Goal: Information Seeking & Learning: Learn about a topic

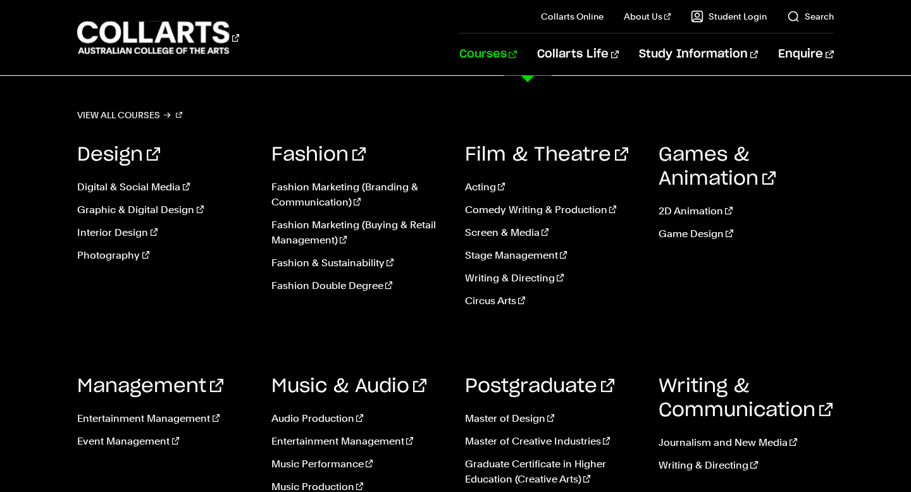
scroll to position [123, 0]
click at [504, 237] on link "Screen & Media" at bounding box center [552, 232] width 175 height 15
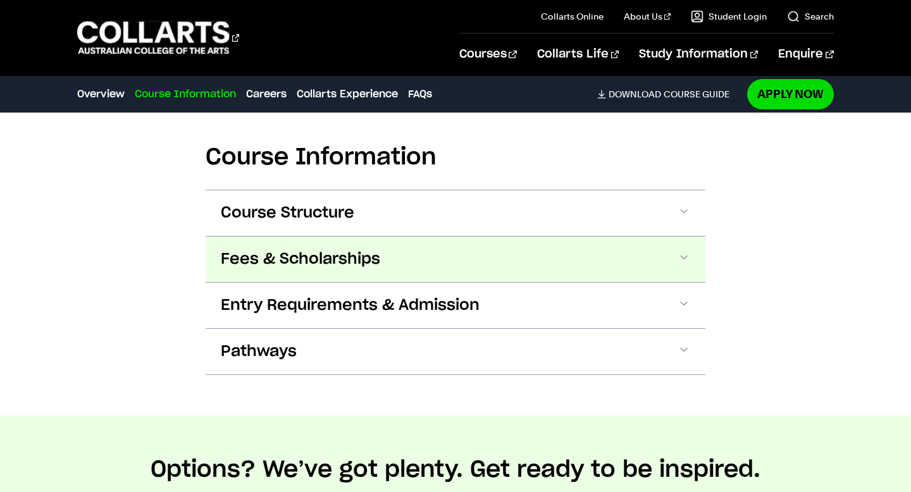
click at [310, 267] on span "Fees & Scholarships" at bounding box center [300, 259] width 159 height 20
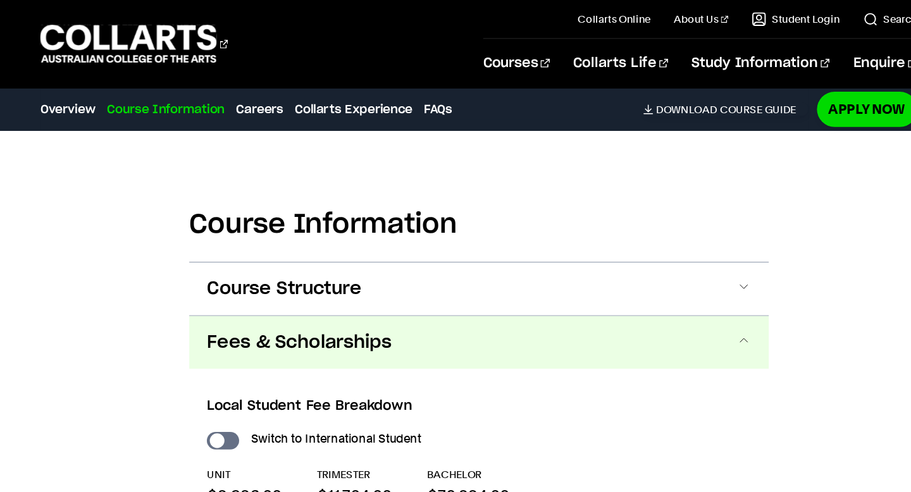
scroll to position [1378, 0]
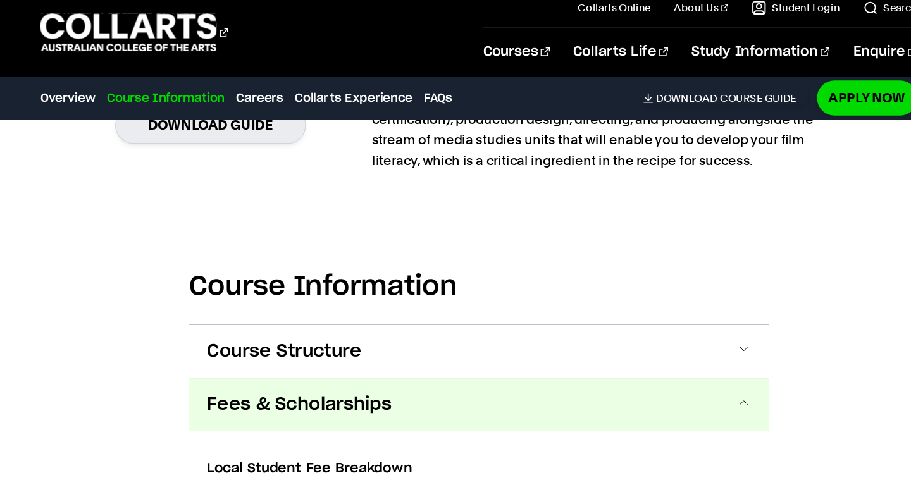
click at [289, 286] on section "Course Information Course Structure Bachelor of Screen & Media The Bachelor deg…" at bounding box center [456, 494] width 500 height 621
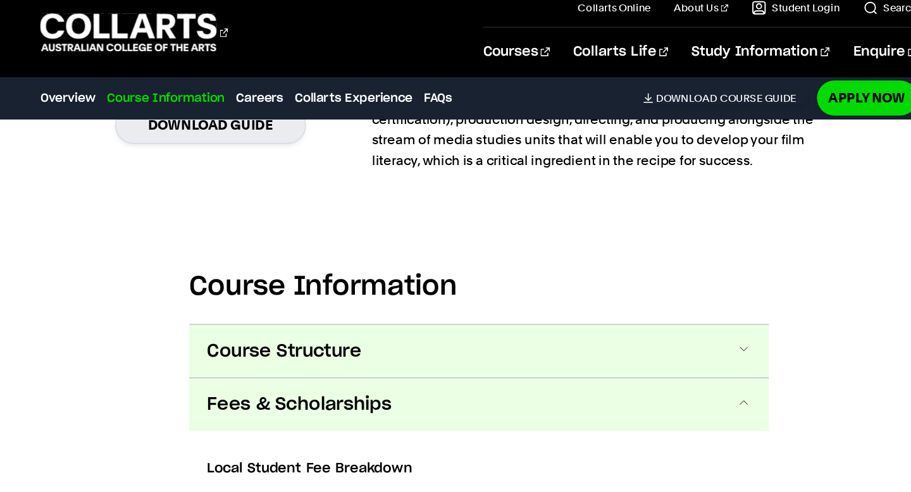
click at [292, 321] on span "Course Structure" at bounding box center [288, 313] width 134 height 20
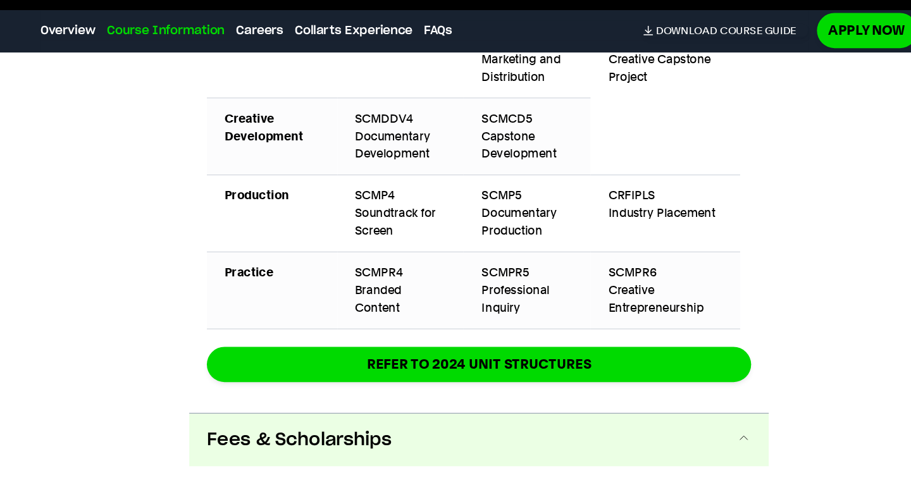
scroll to position [2365, 0]
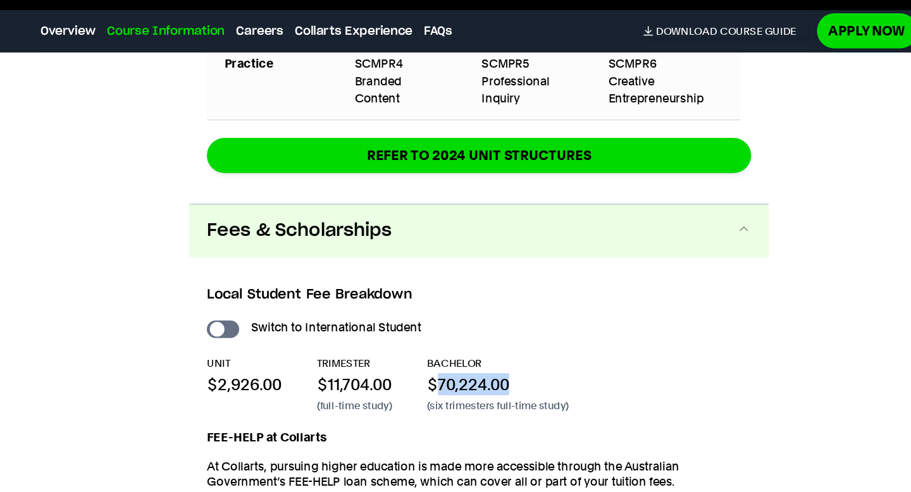
drag, startPoint x: 420, startPoint y: 384, endPoint x: 479, endPoint y: 384, distance: 59.5
click at [480, 390] on p "$70,224.00" at bounding box center [472, 399] width 122 height 19
click at [471, 390] on p "$70,224.00" at bounding box center [472, 399] width 122 height 19
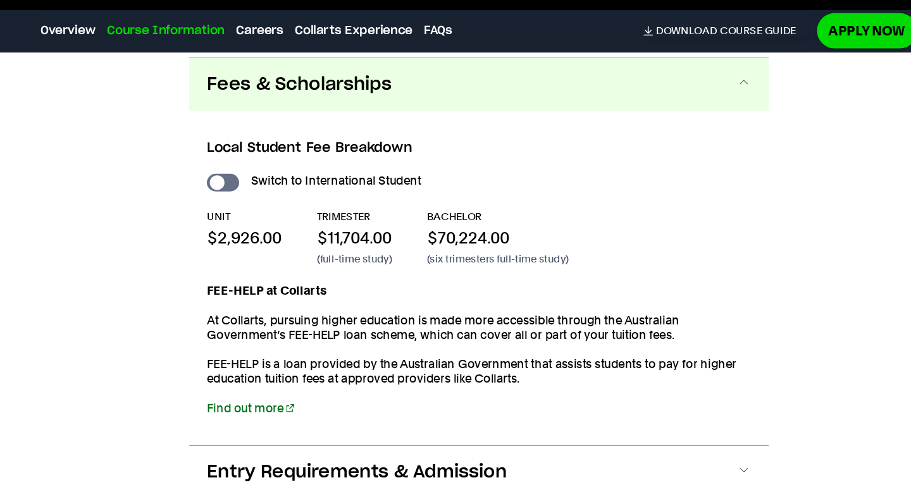
scroll to position [2587, 0]
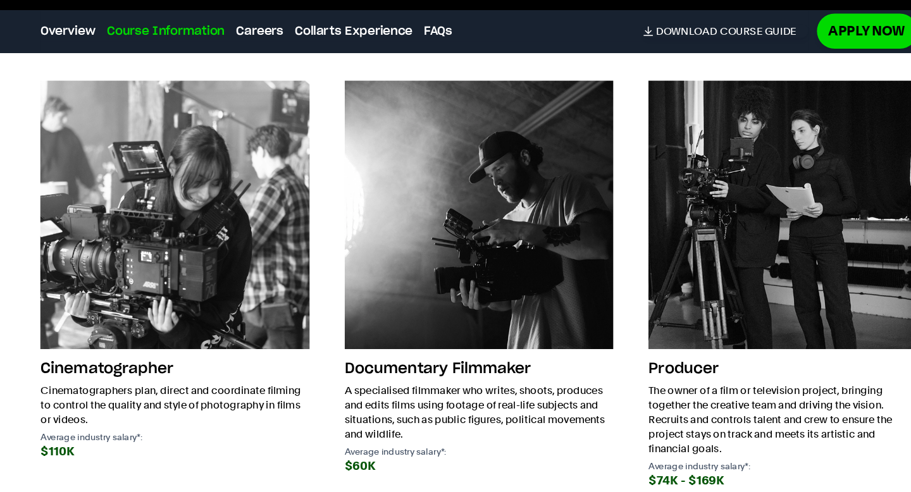
scroll to position [2754, 0]
